Goal: Task Accomplishment & Management: Manage account settings

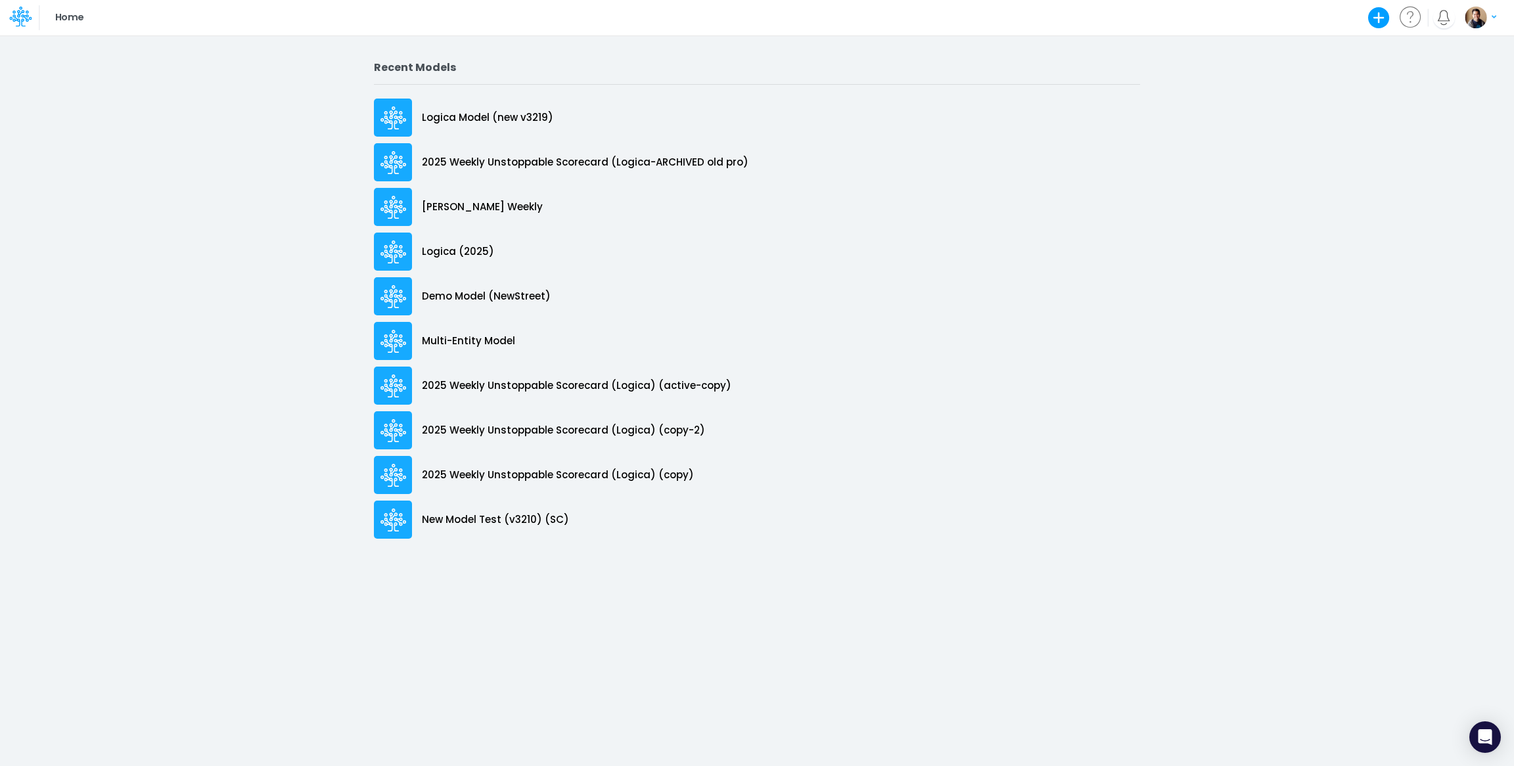
click at [1476, 16] on img "button" at bounding box center [1476, 18] width 22 height 22
click at [1428, 80] on button "Log out" at bounding box center [1427, 77] width 141 height 20
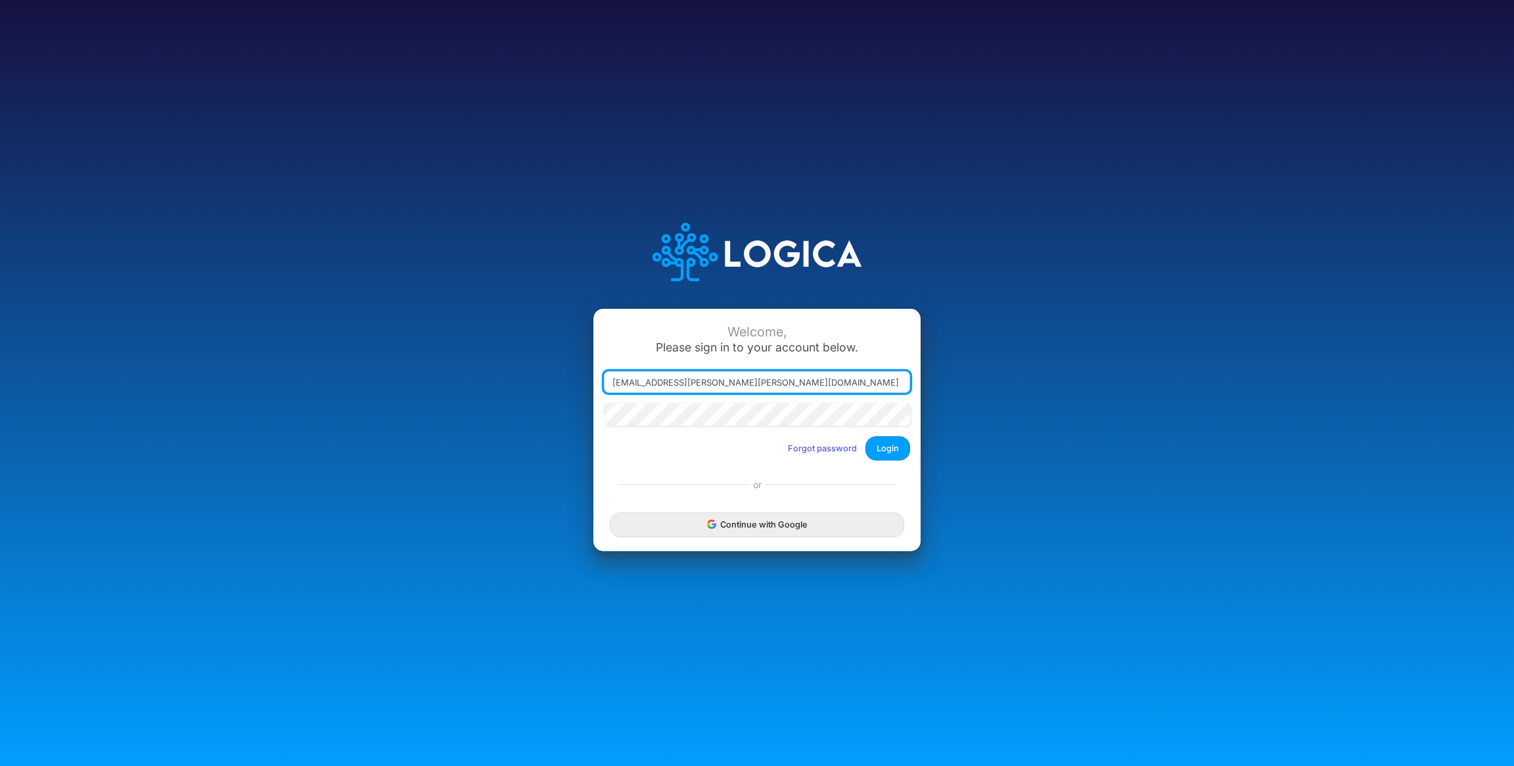
click at [775, 380] on input "[EMAIL_ADDRESS][PERSON_NAME][PERSON_NAME][DOMAIN_NAME]" at bounding box center [757, 382] width 306 height 22
click at [1085, 300] on div "Welcome, Please sign in to your account below. [EMAIL_ADDRESS][PERSON_NAME][PER…" at bounding box center [756, 383] width 1009 height 375
click at [681, 382] on input "[EMAIL_ADDRESS][PERSON_NAME][PERSON_NAME][DOMAIN_NAME]" at bounding box center [757, 382] width 306 height 22
click at [1093, 417] on div "Welcome, Please sign in to your account below. [EMAIL_ADDRESS][PERSON_NAME][PER…" at bounding box center [756, 383] width 1009 height 375
click at [681, 379] on input "[EMAIL_ADDRESS][PERSON_NAME][PERSON_NAME][DOMAIN_NAME]" at bounding box center [757, 382] width 306 height 22
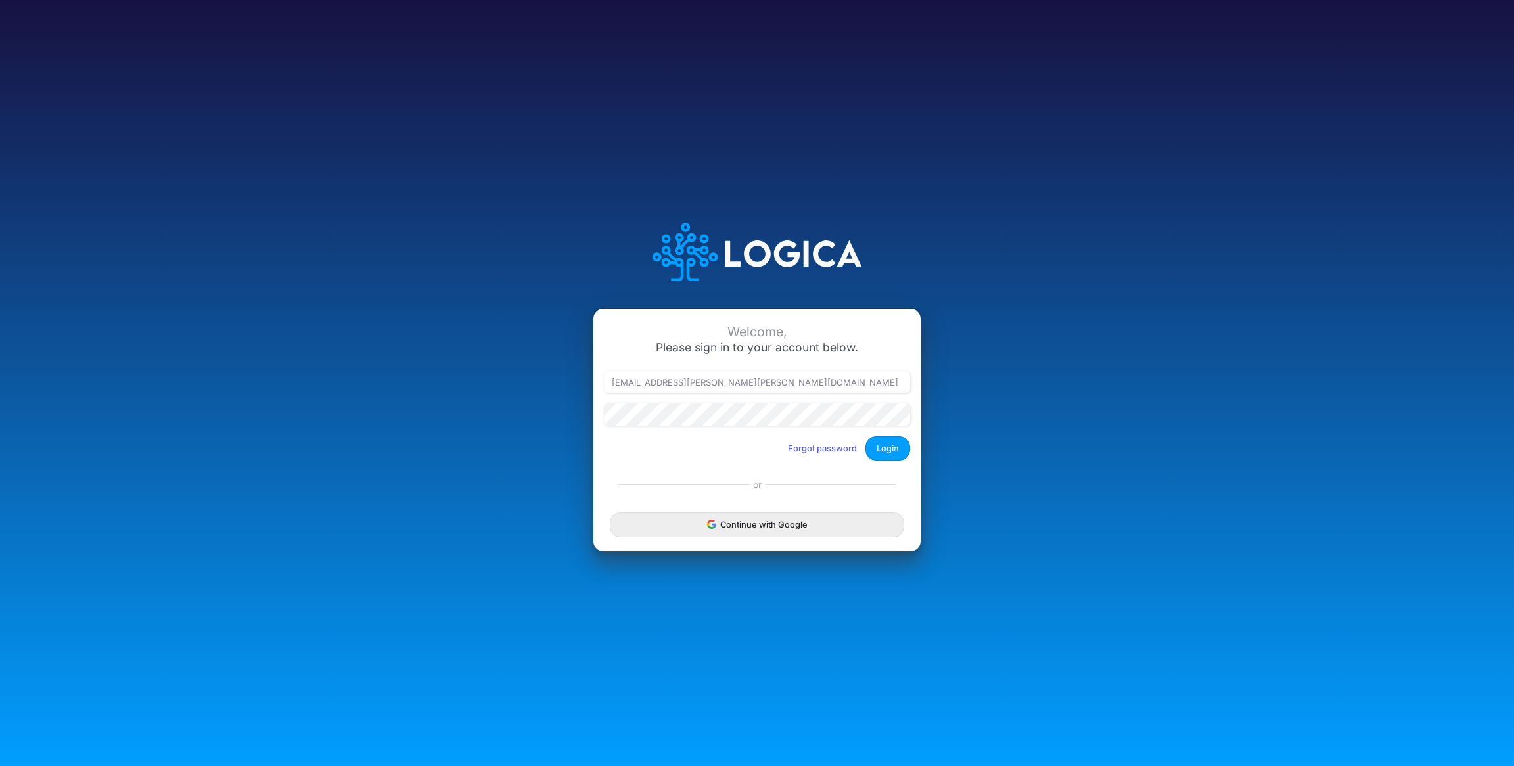
click at [1327, 422] on div "Welcome, Please sign in to your account below. [EMAIL_ADDRESS][PERSON_NAME][PER…" at bounding box center [757, 383] width 1514 height 766
type input "[PERSON_NAME][EMAIL_ADDRESS][DOMAIN_NAME]"
click at [873, 455] on button "Login" at bounding box center [887, 448] width 45 height 24
